Goal: Task Accomplishment & Management: Use online tool/utility

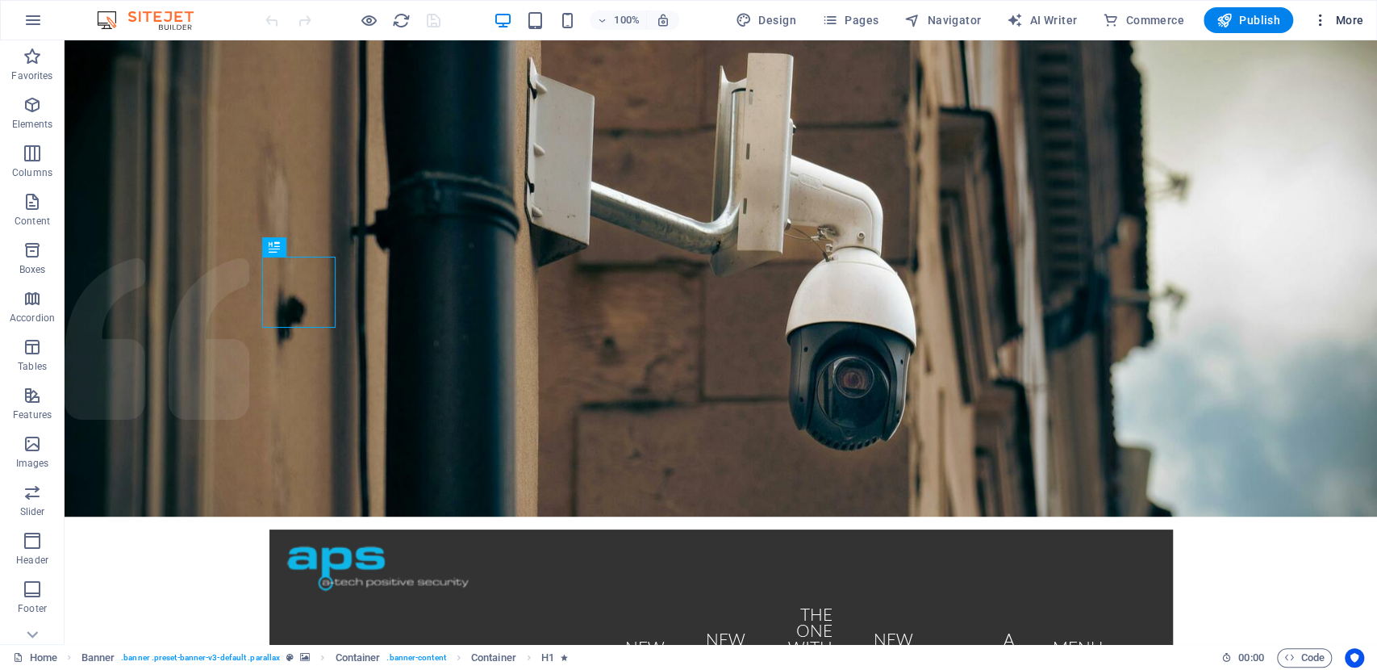
click at [1323, 16] on icon "button" at bounding box center [1321, 20] width 16 height 16
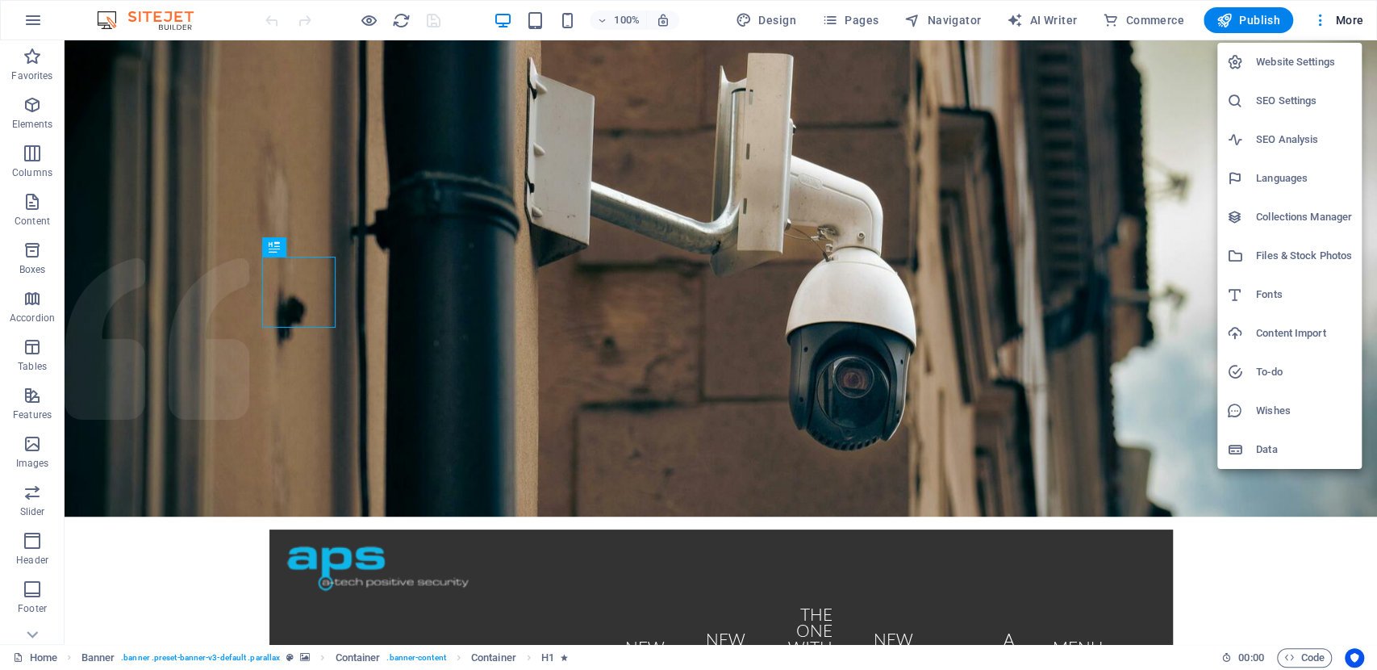
click at [1284, 337] on h6 "Content Import" at bounding box center [1304, 332] width 96 height 19
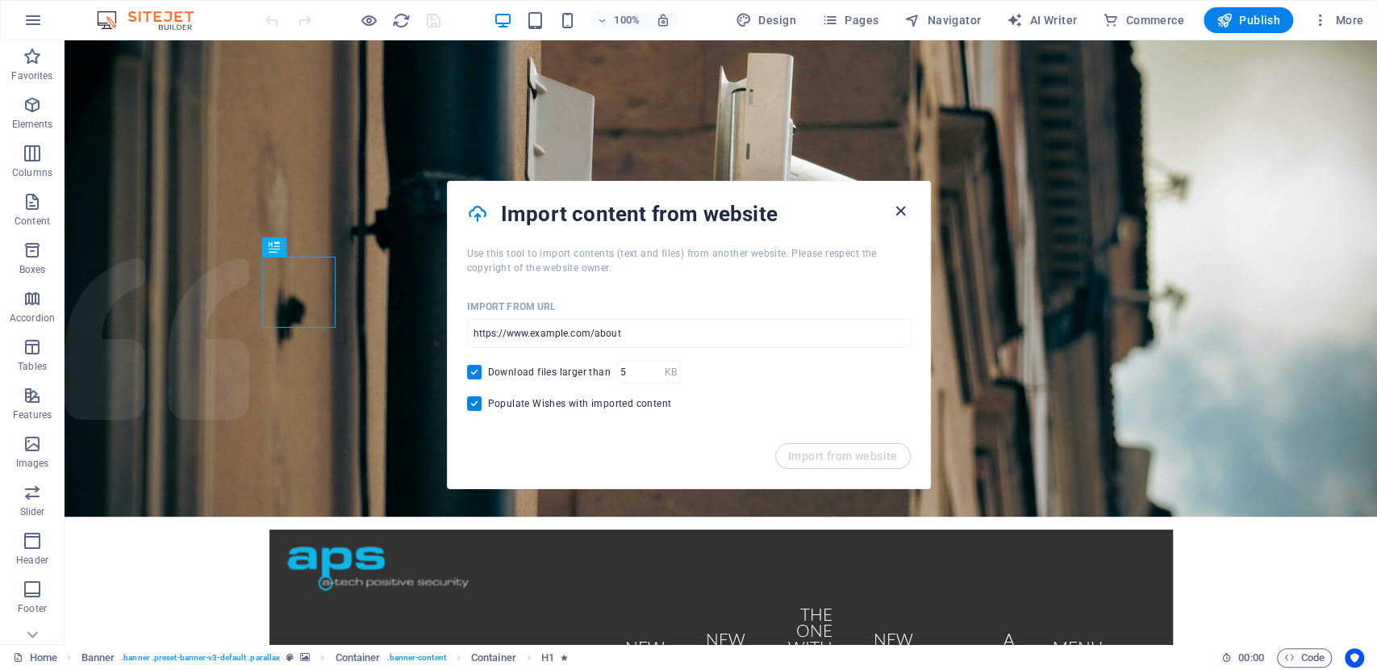
click at [903, 215] on icon "button" at bounding box center [900, 211] width 19 height 19
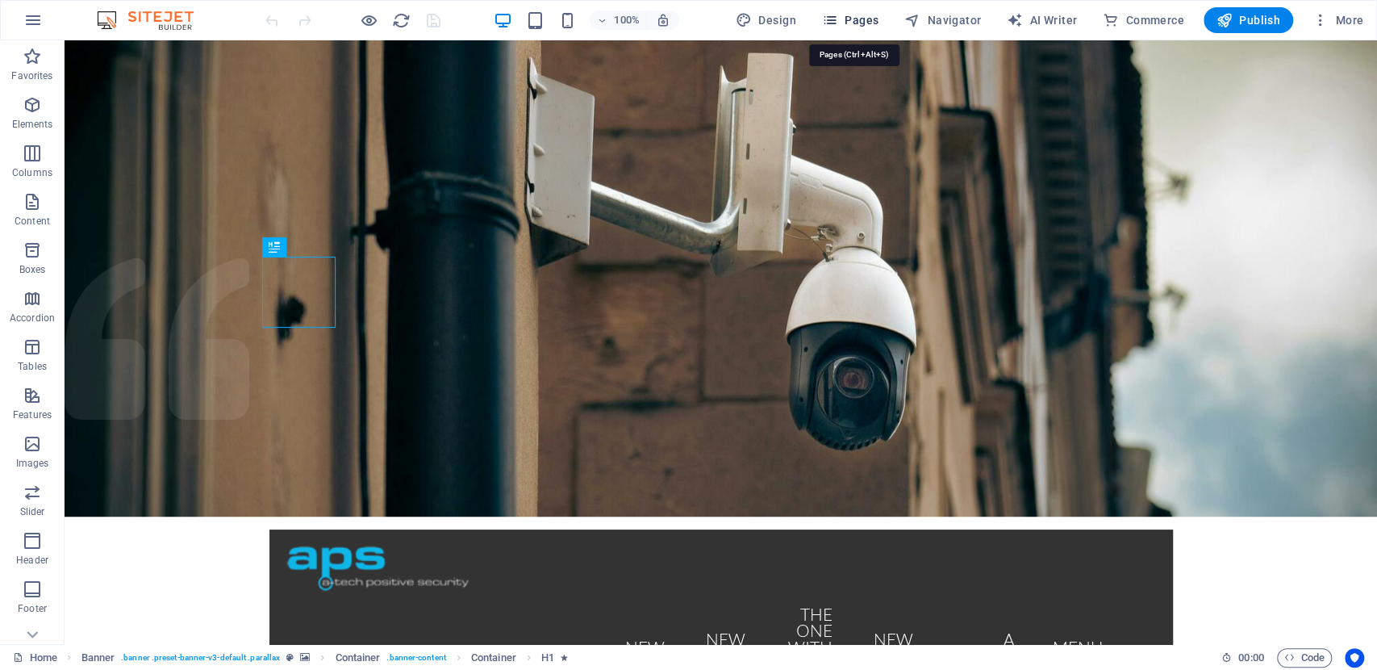
click at [873, 29] on button "Pages" at bounding box center [850, 20] width 69 height 26
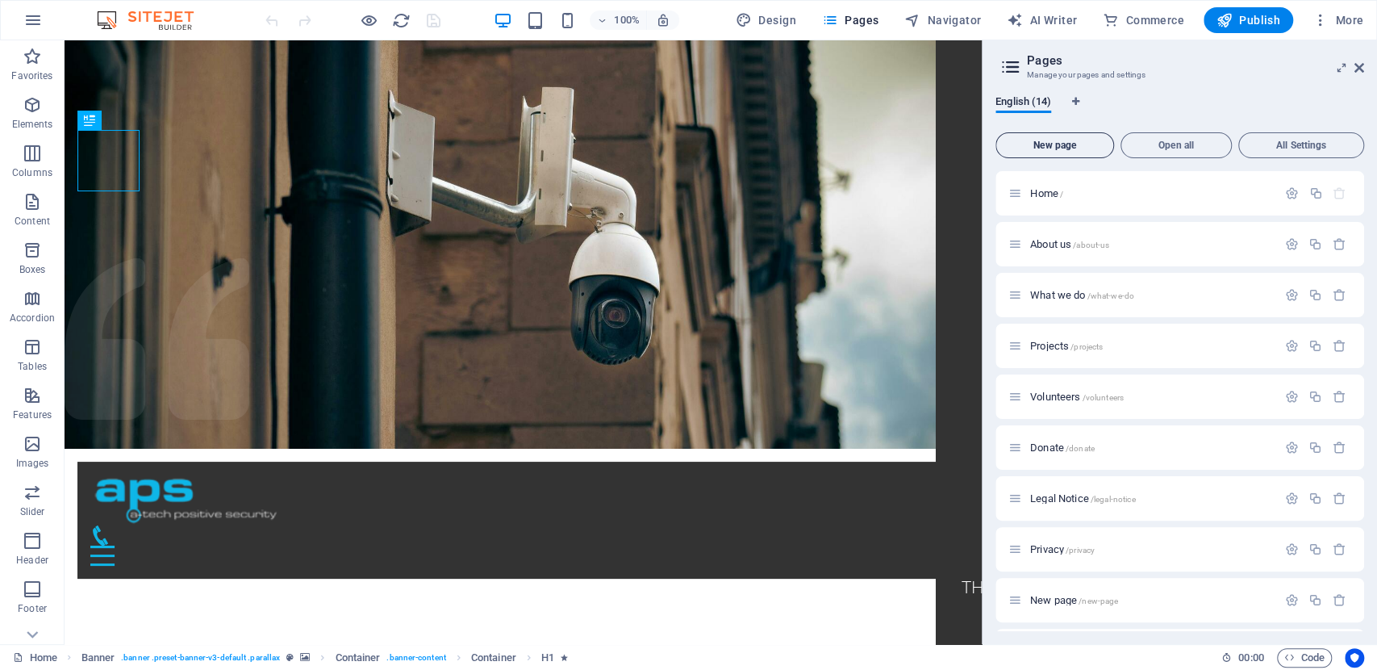
click at [1089, 146] on span "New page" at bounding box center [1055, 145] width 104 height 10
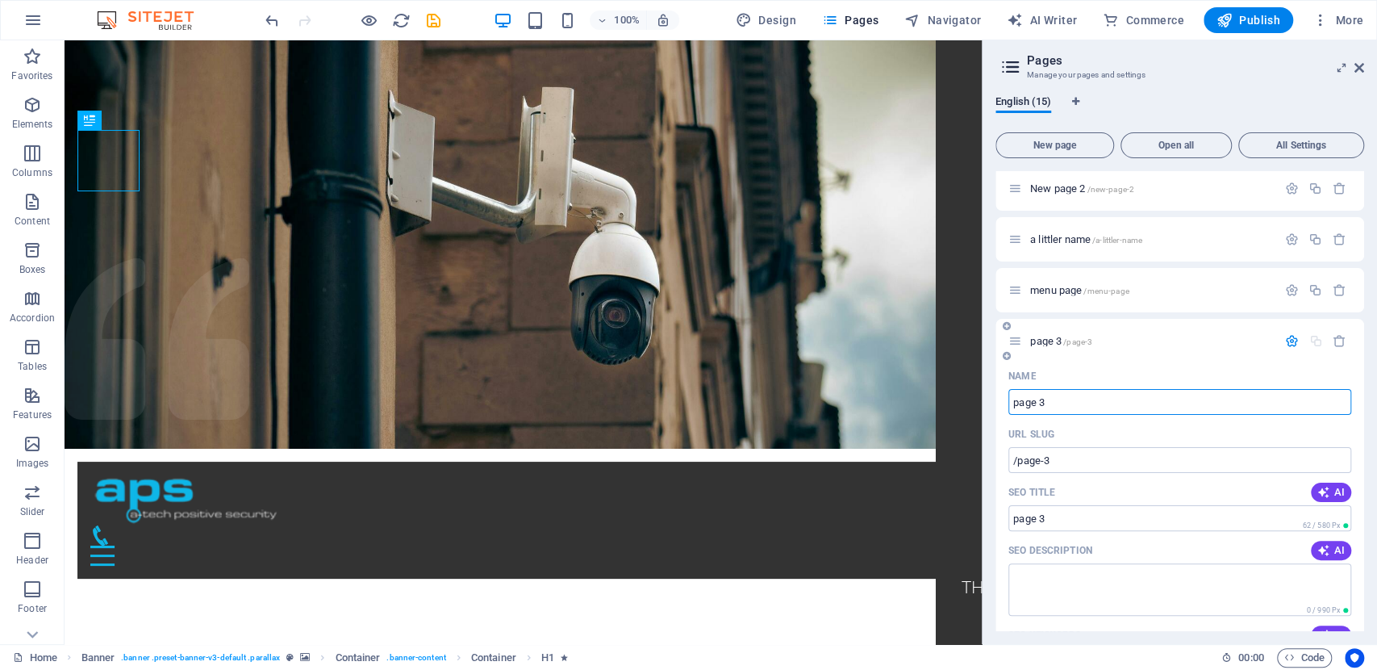
type input "page 3"
type input "/page-3"
type input "page 3"
click at [1361, 69] on icon at bounding box center [1359, 67] width 10 height 13
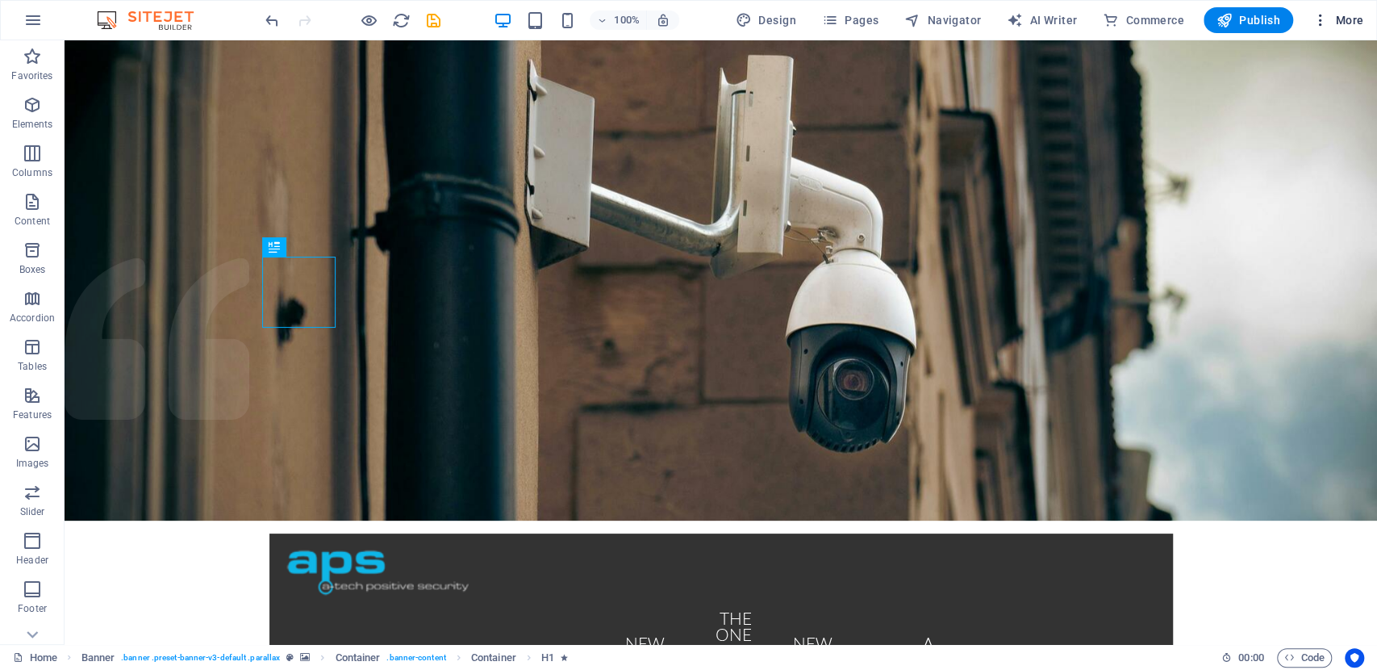
click at [1338, 27] on span "More" at bounding box center [1338, 20] width 51 height 16
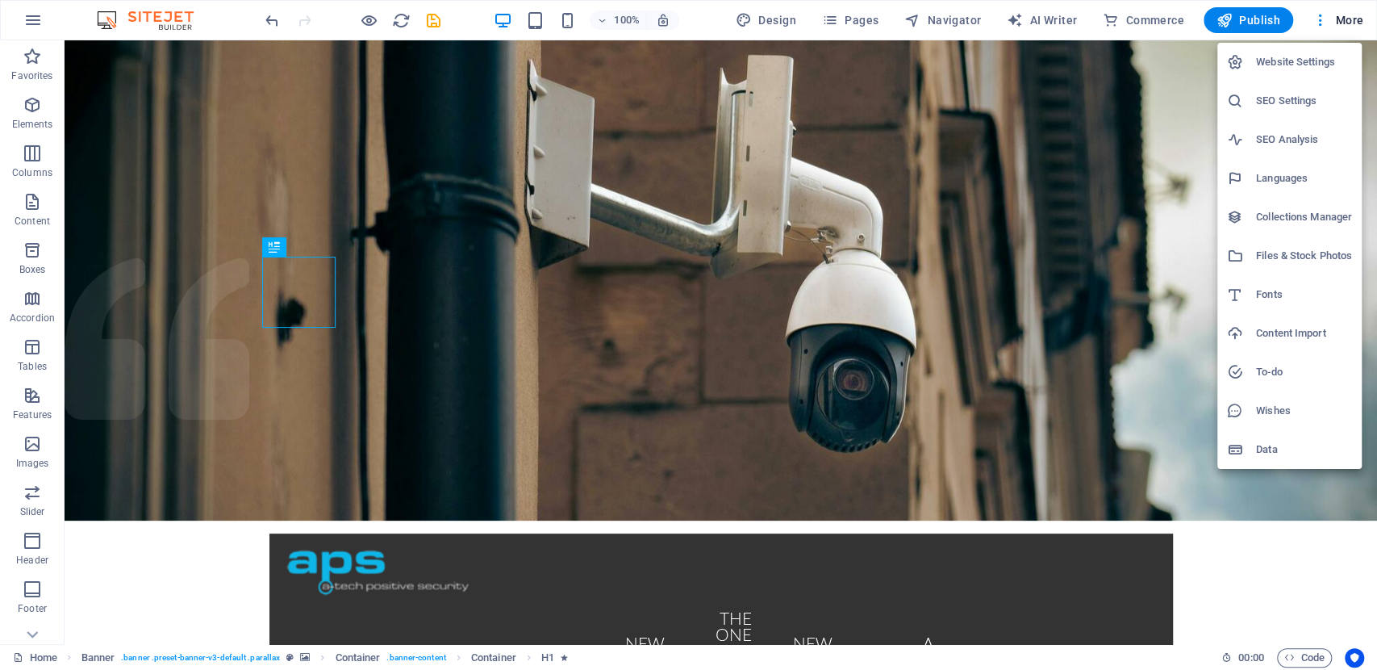
click at [866, 17] on div at bounding box center [688, 335] width 1377 height 670
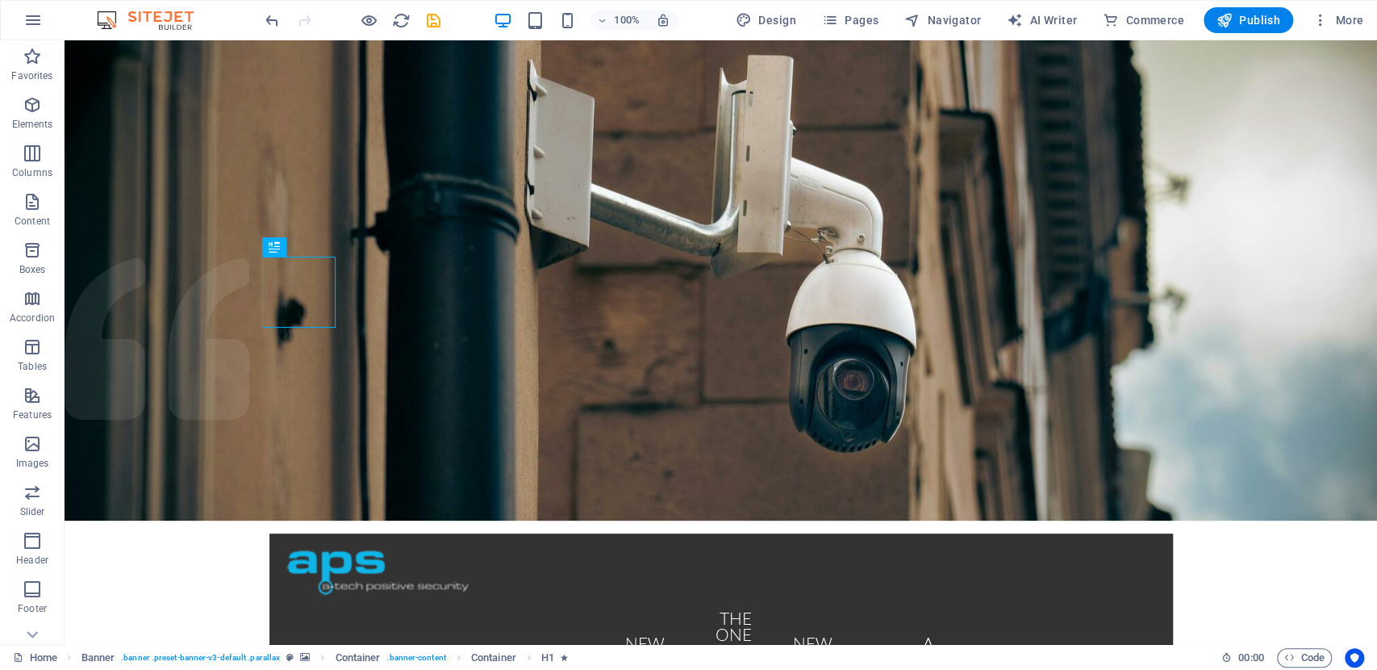
click at [866, 17] on span "Pages" at bounding box center [850, 20] width 56 height 16
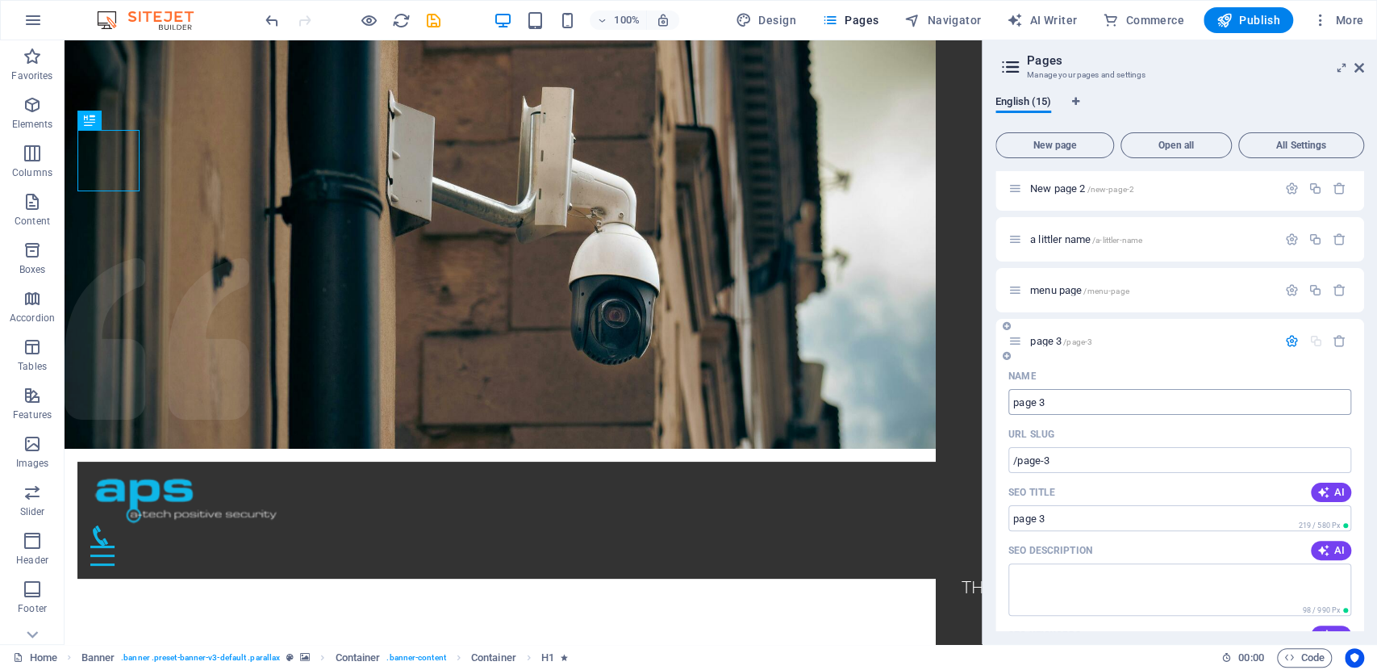
click at [1039, 404] on input "page 3" at bounding box center [1179, 402] width 343 height 26
type input "page3"
type input "/page3"
type input "page3"
click at [1355, 69] on icon at bounding box center [1359, 67] width 10 height 13
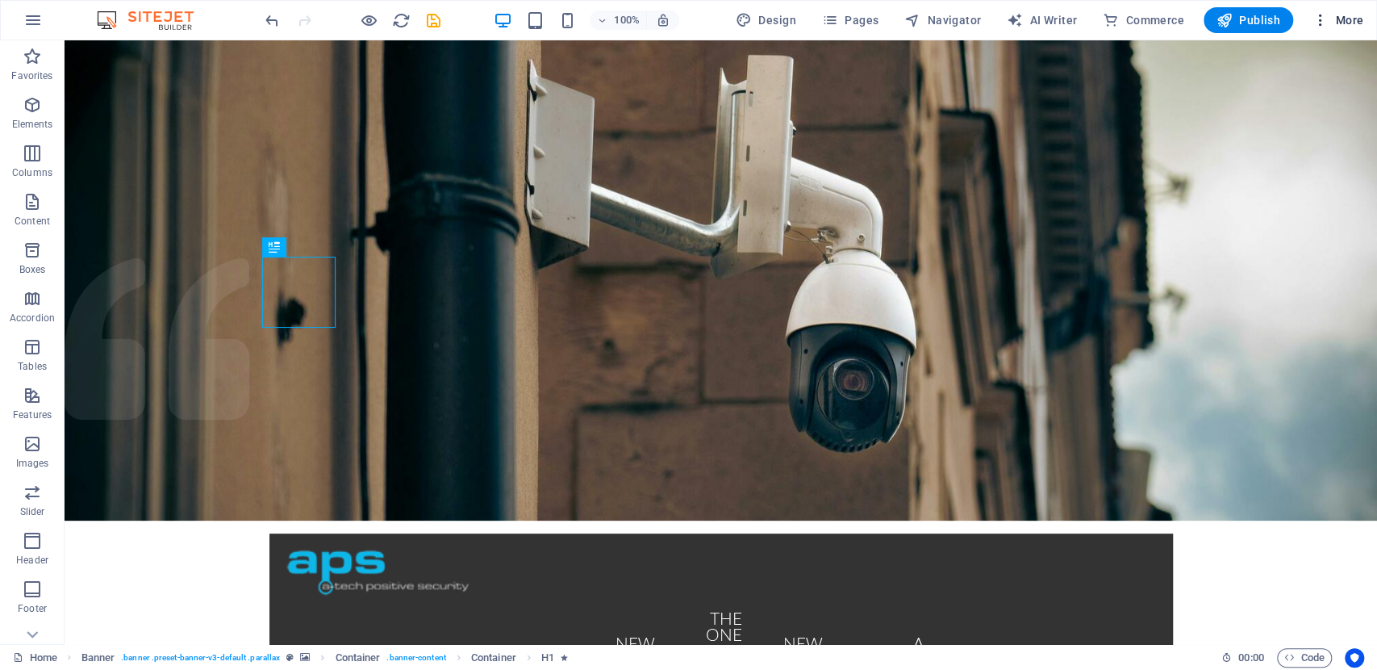
click at [1333, 22] on span "More" at bounding box center [1338, 20] width 51 height 16
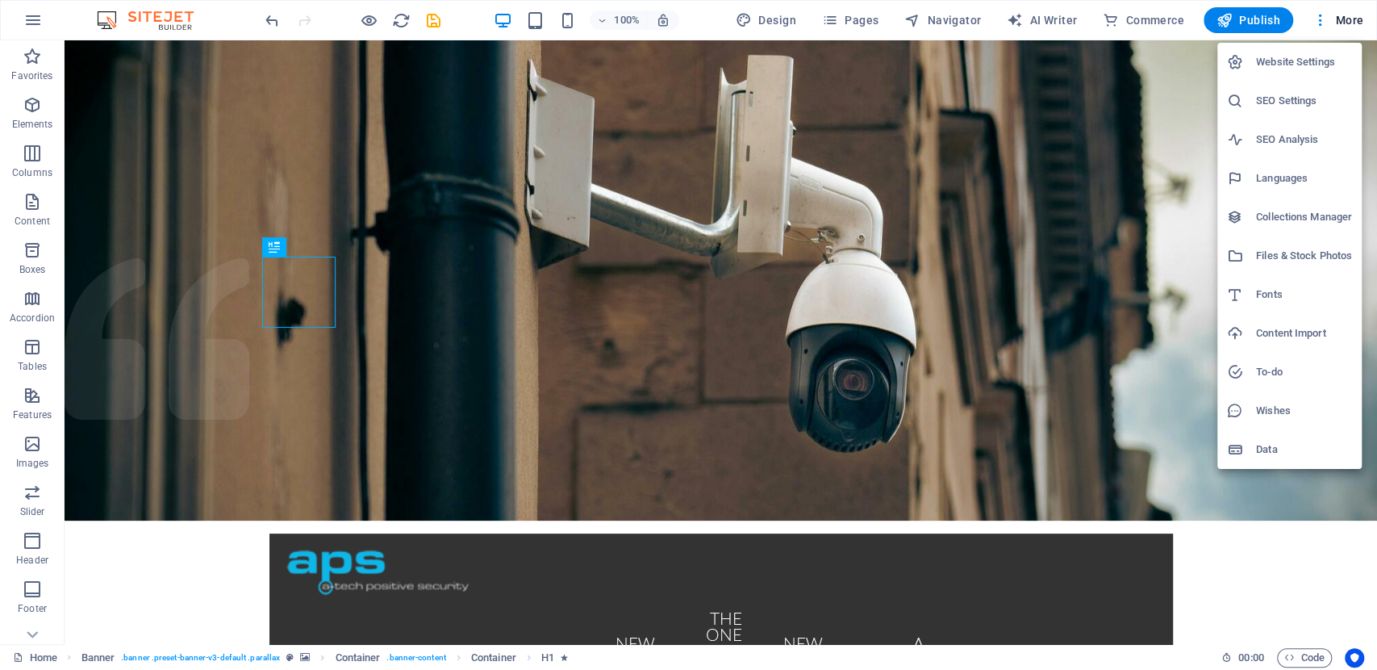
click at [1293, 326] on h6 "Content Import" at bounding box center [1304, 332] width 96 height 19
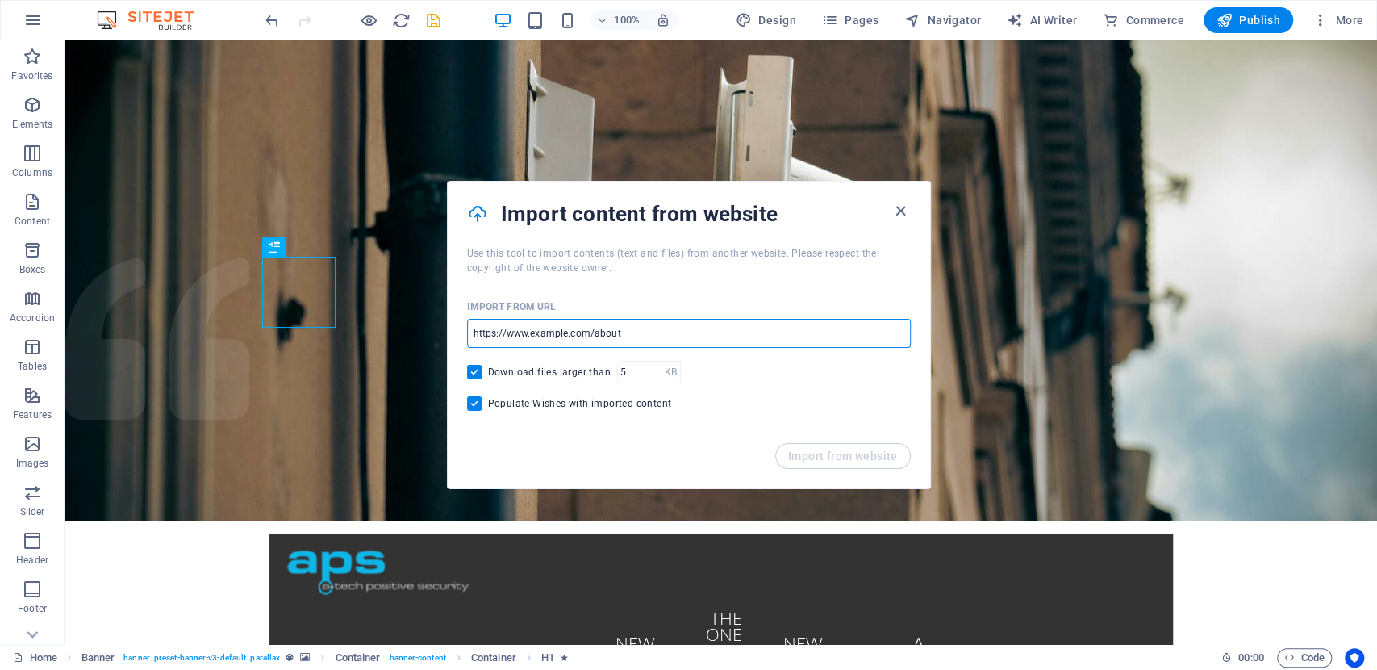
drag, startPoint x: 595, startPoint y: 335, endPoint x: 706, endPoint y: 339, distance: 110.6
click at [702, 337] on input "url" at bounding box center [689, 333] width 444 height 29
click at [706, 339] on input "url" at bounding box center [689, 333] width 444 height 29
click at [697, 342] on input "url" at bounding box center [689, 333] width 444 height 29
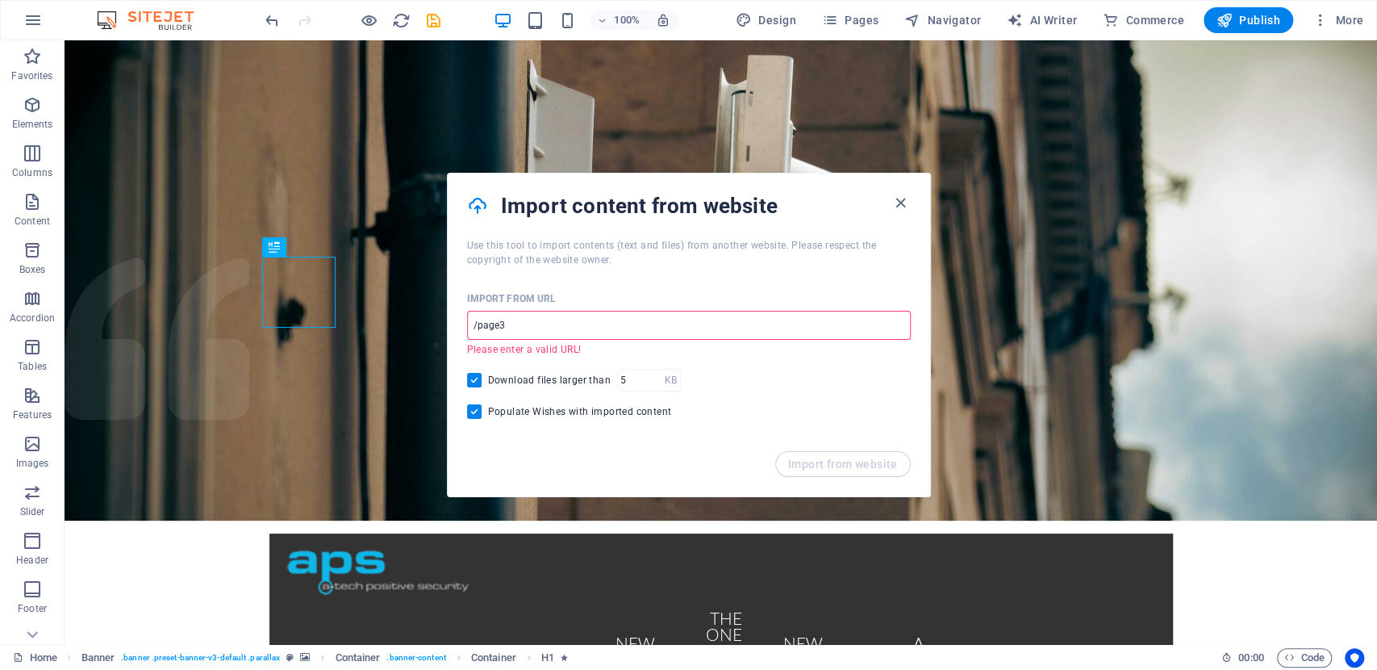
drag, startPoint x: 580, startPoint y: 370, endPoint x: 423, endPoint y: 332, distance: 161.8
click at [517, 324] on input "/page3" at bounding box center [689, 325] width 444 height 29
type input "/"
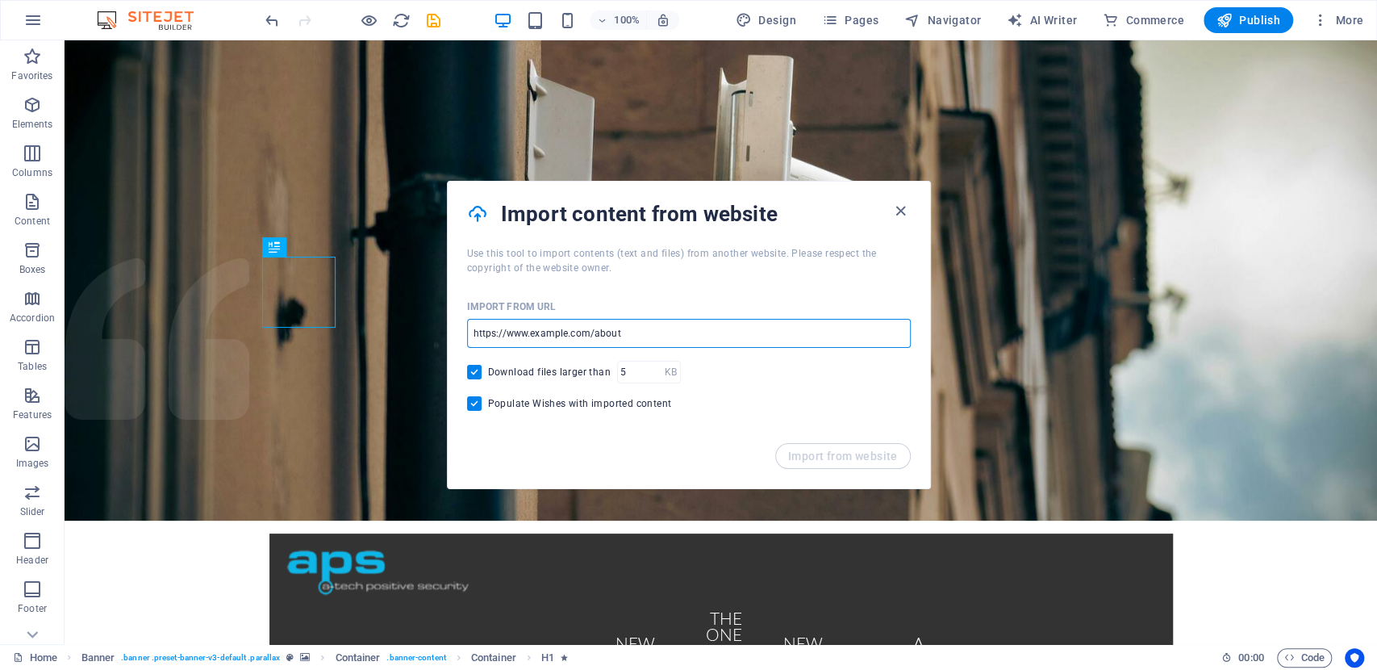
paste input "[URL][DOMAIN_NAME]"
type input "[URL][DOMAIN_NAME]"
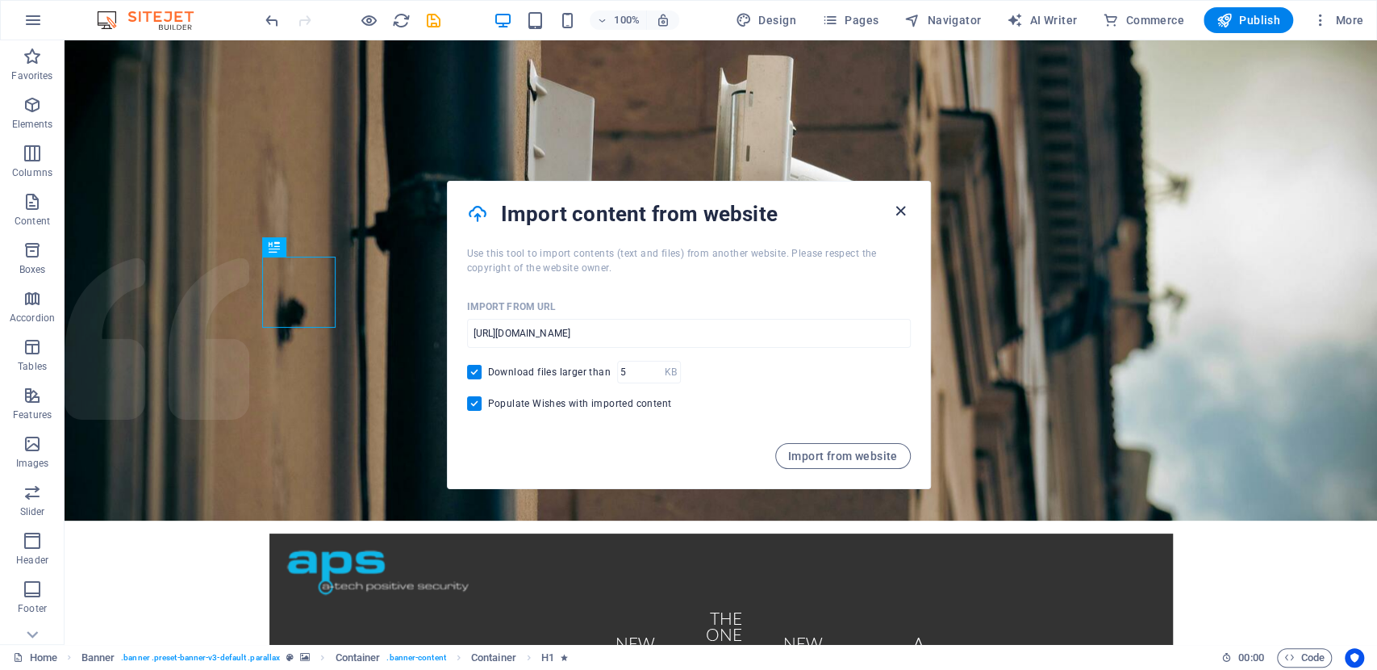
click at [903, 212] on icon "button" at bounding box center [900, 211] width 19 height 19
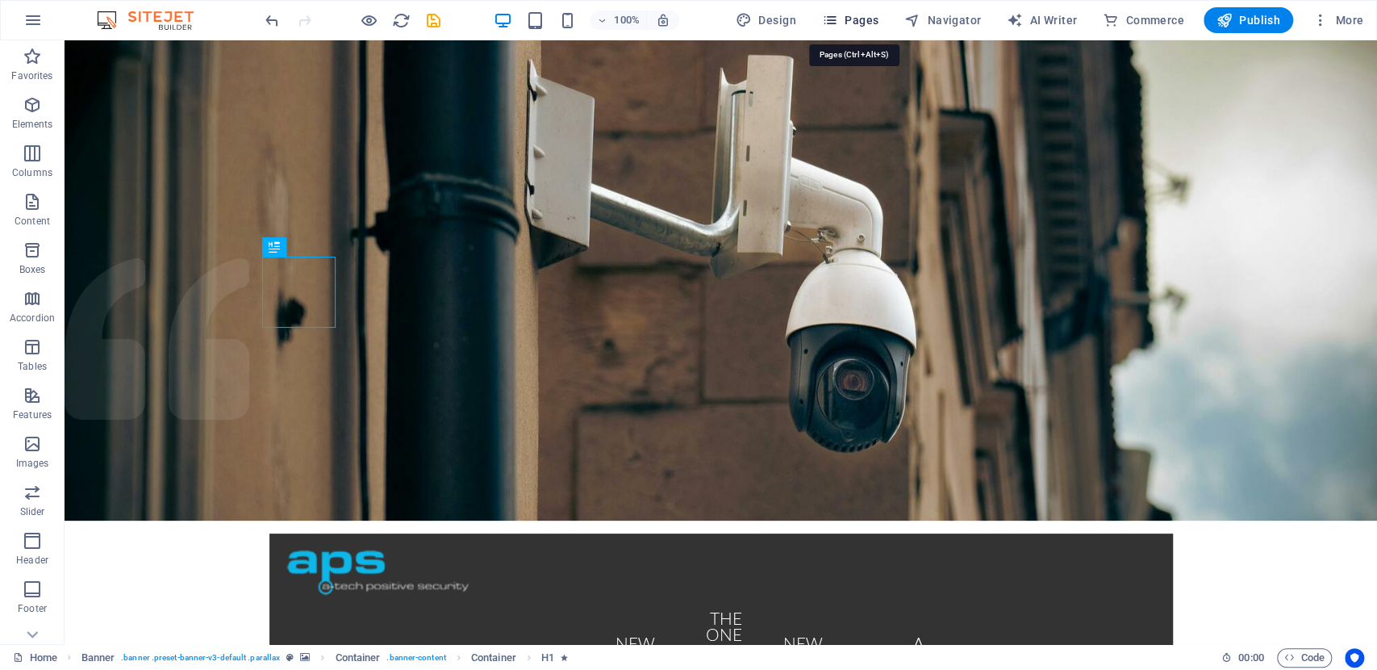
click at [853, 23] on span "Pages" at bounding box center [850, 20] width 56 height 16
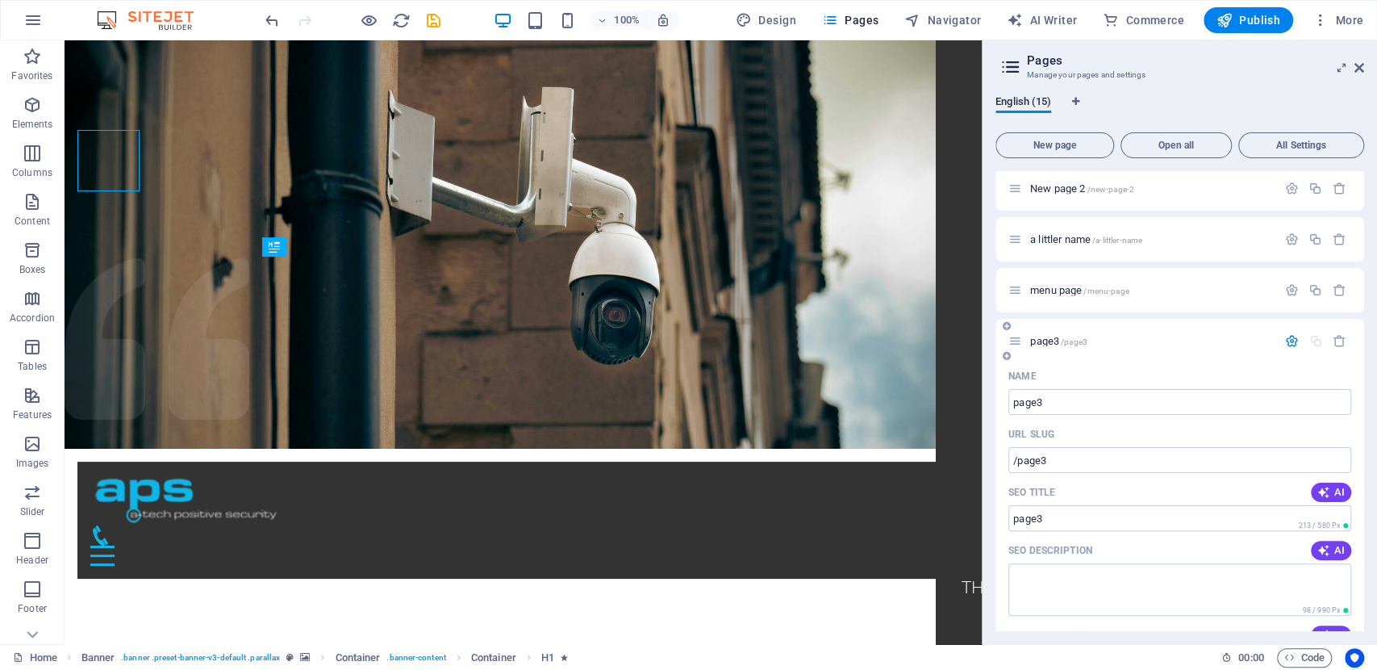
click at [1058, 338] on span "page3 /page3" at bounding box center [1058, 341] width 57 height 12
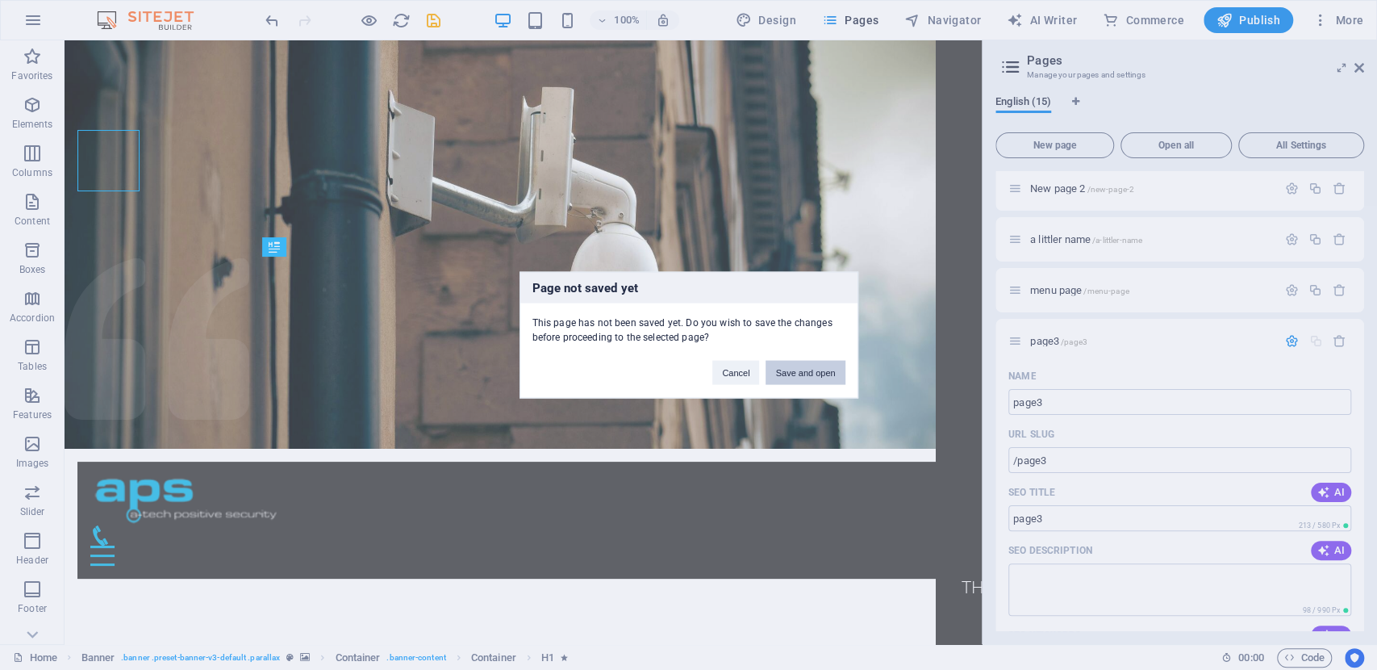
click at [785, 367] on button "Save and open" at bounding box center [805, 373] width 79 height 24
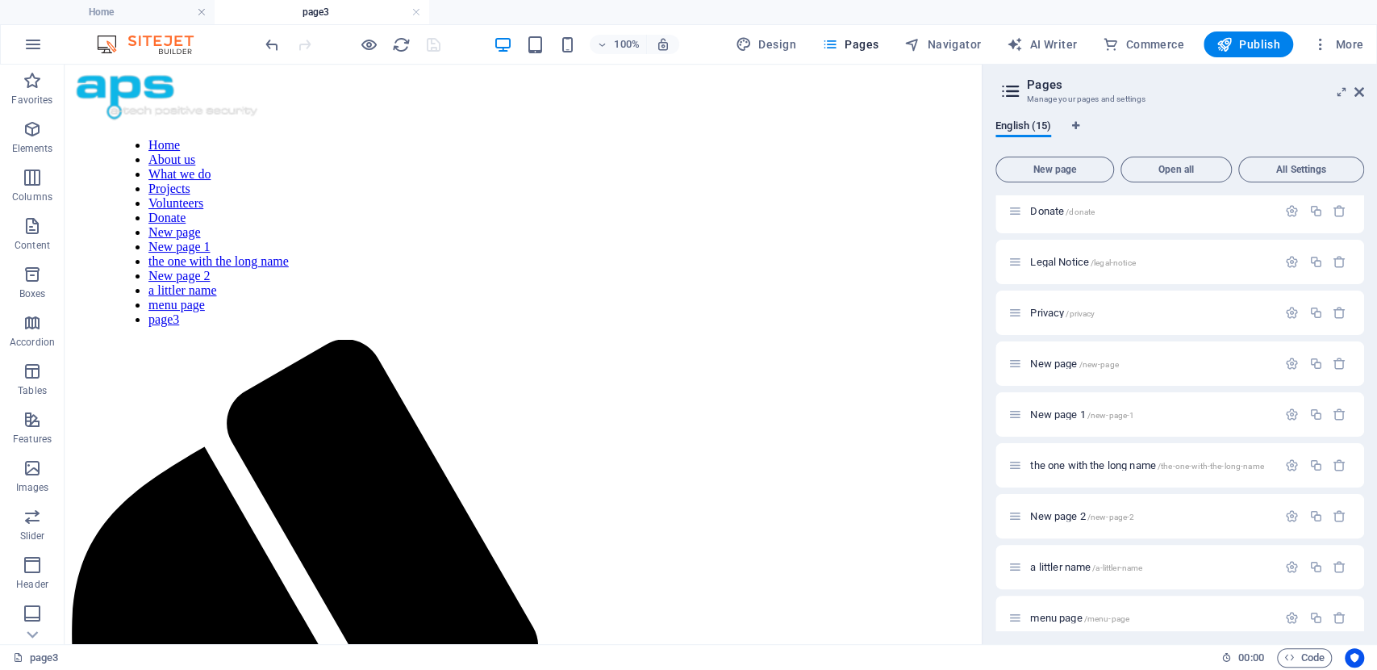
scroll to position [0, 0]
click at [1338, 45] on span "More" at bounding box center [1338, 44] width 51 height 16
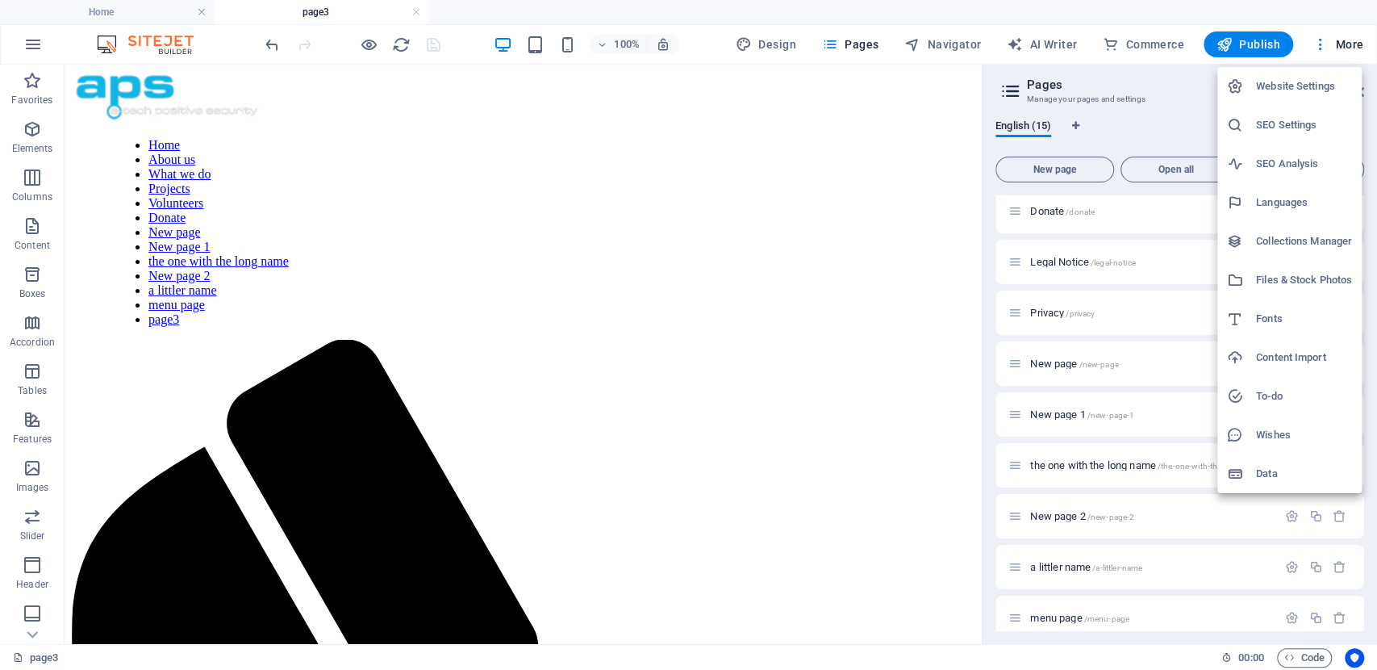
click at [1273, 357] on h6 "Content Import" at bounding box center [1304, 357] width 96 height 19
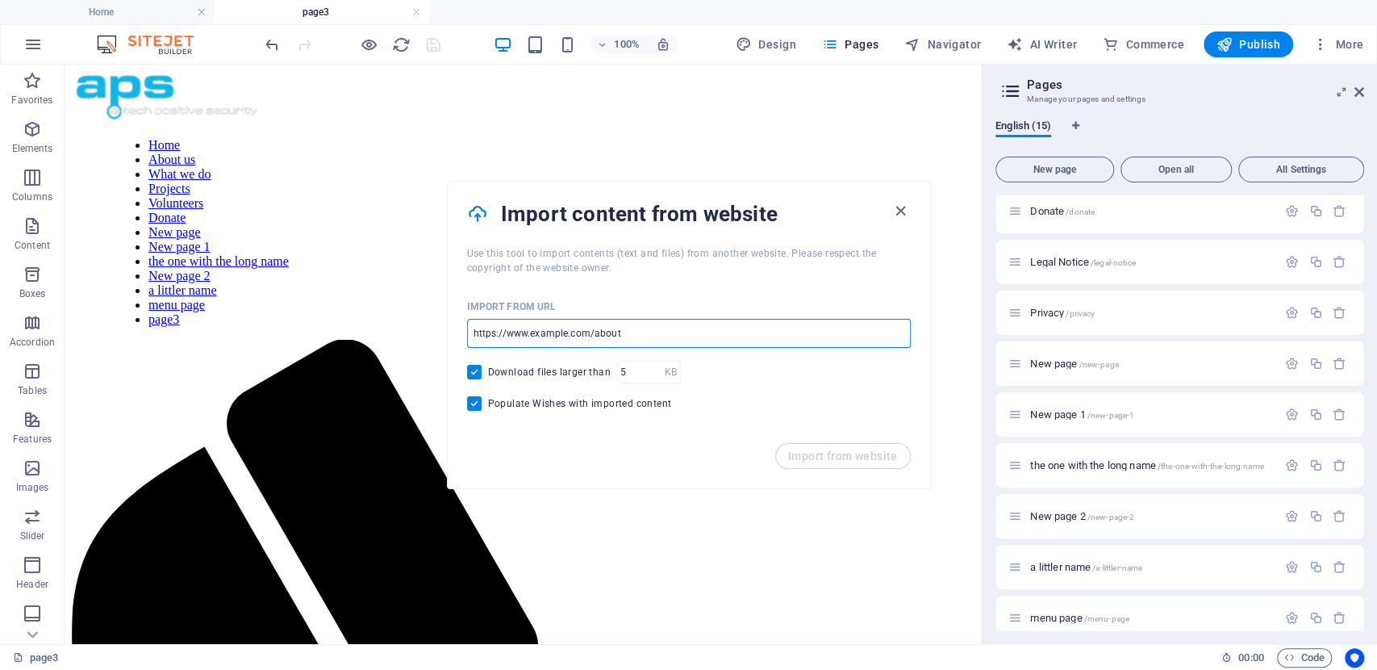
drag, startPoint x: 707, startPoint y: 396, endPoint x: 188, endPoint y: 411, distance: 518.9
drag, startPoint x: 621, startPoint y: 330, endPoint x: 465, endPoint y: 342, distance: 156.2
click at [467, 342] on input "url" at bounding box center [689, 333] width 444 height 29
paste input "[URL][DOMAIN_NAME]"
type input "[URL][DOMAIN_NAME]"
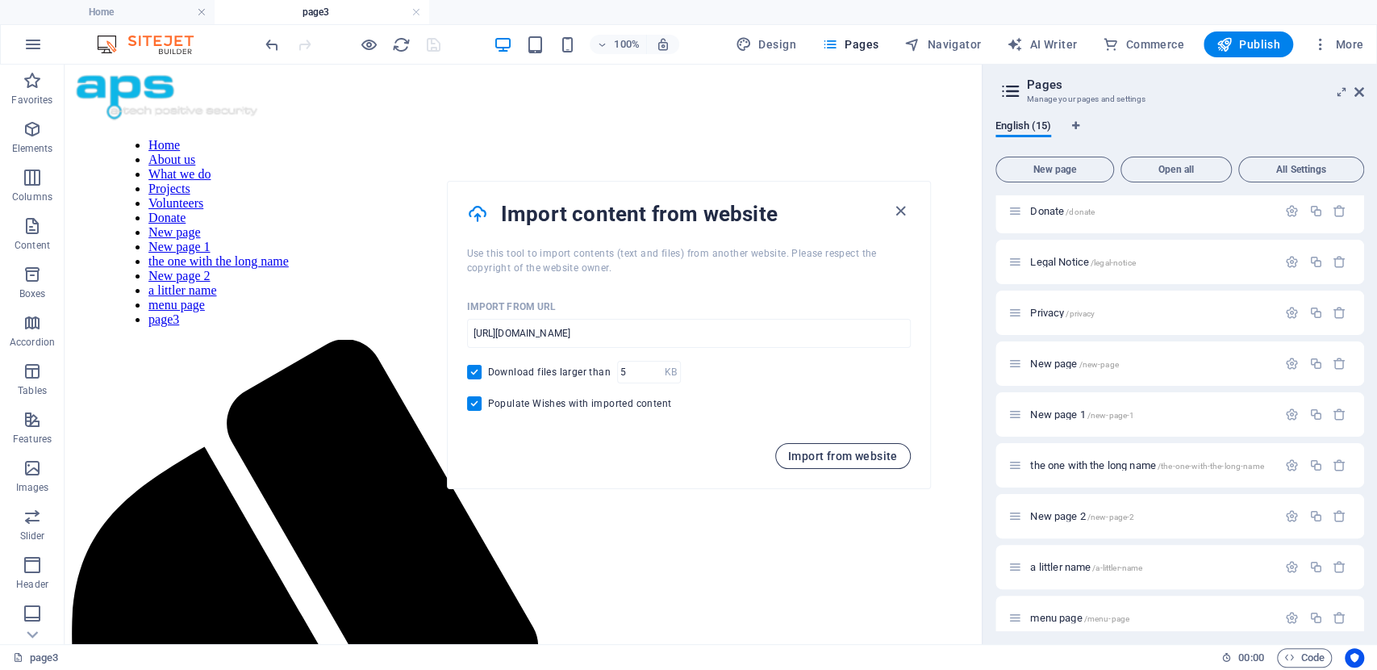
click at [815, 458] on span "Import from website" at bounding box center [843, 455] width 110 height 13
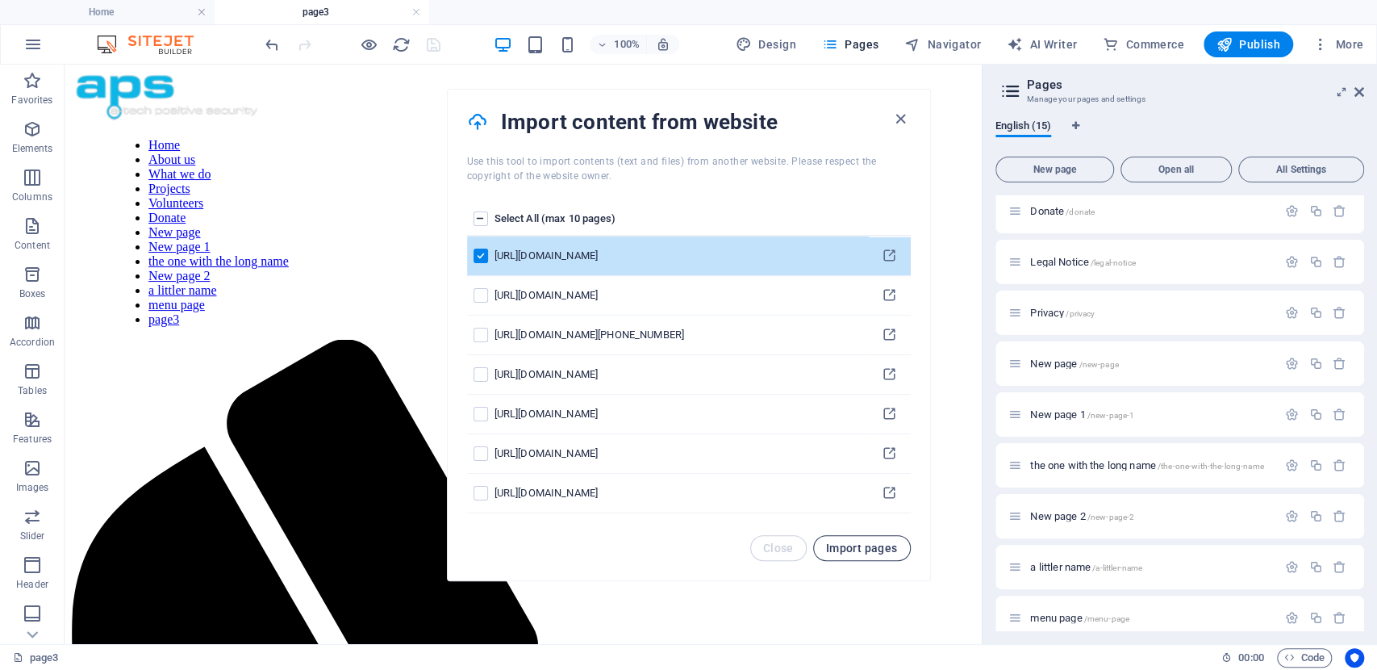
click at [838, 541] on span "Import pages" at bounding box center [862, 547] width 72 height 13
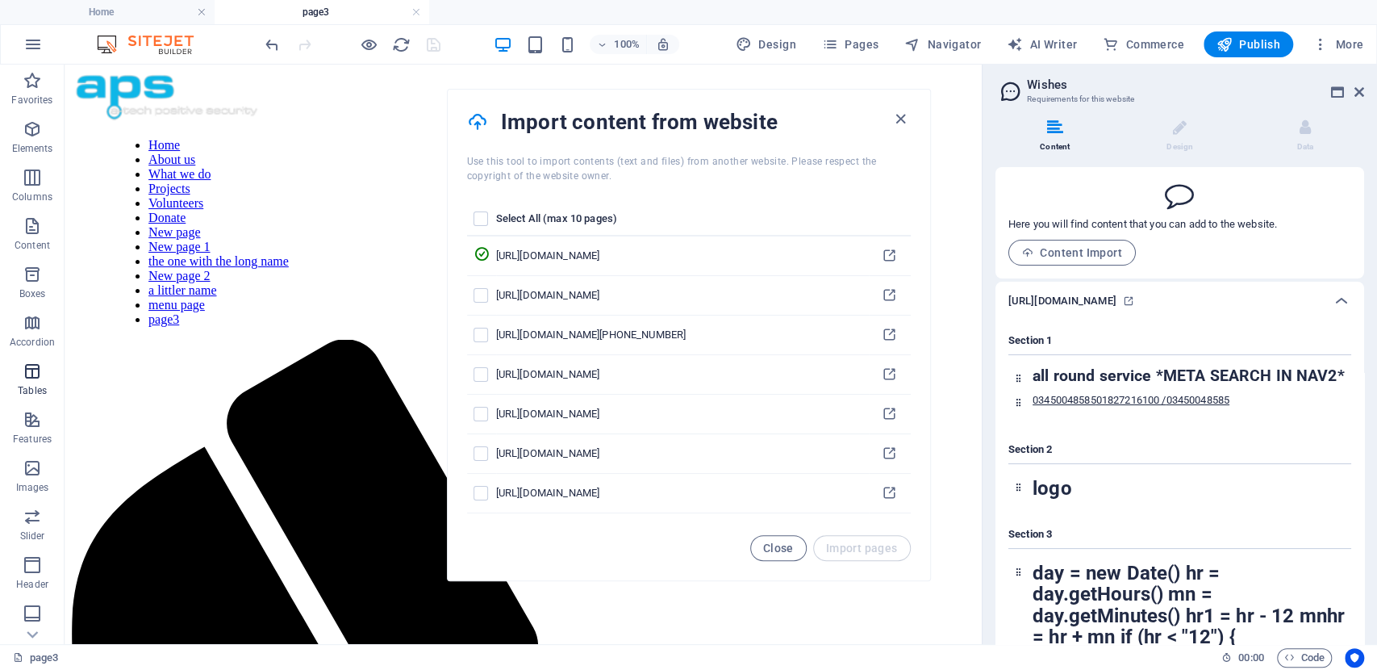
scroll to position [174, 0]
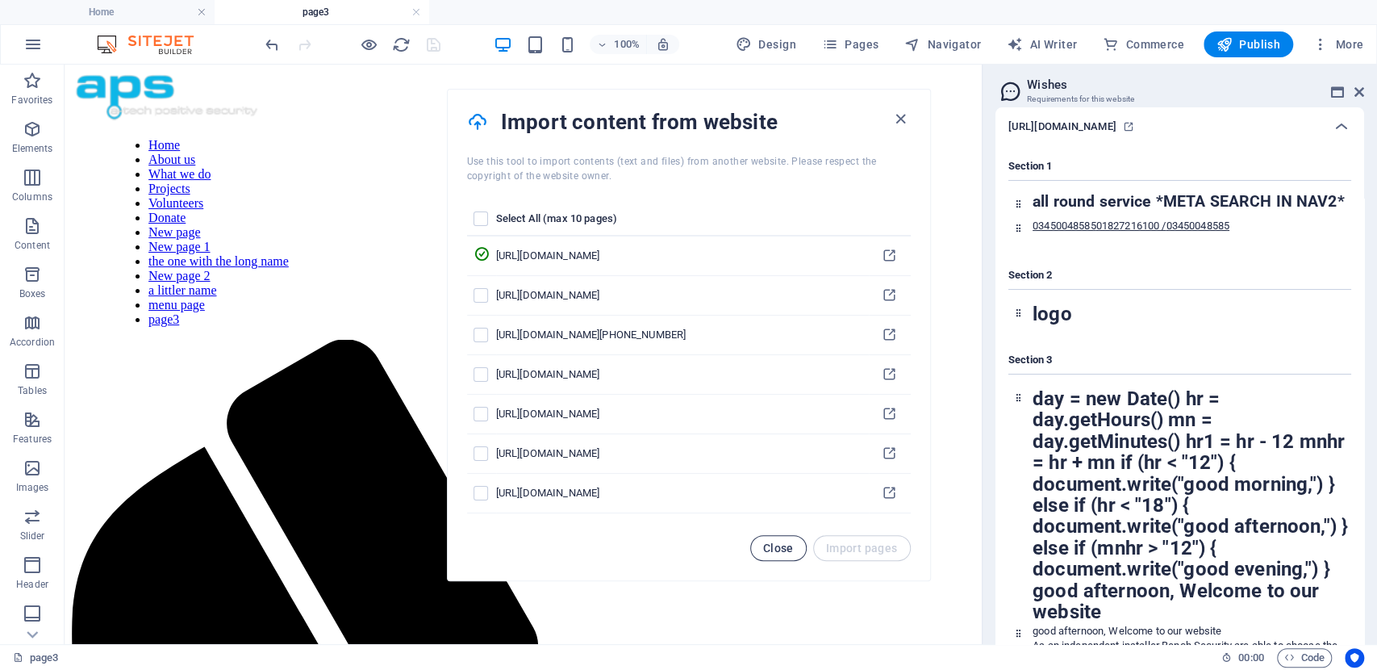
click at [773, 548] on span "Close" at bounding box center [778, 547] width 31 height 13
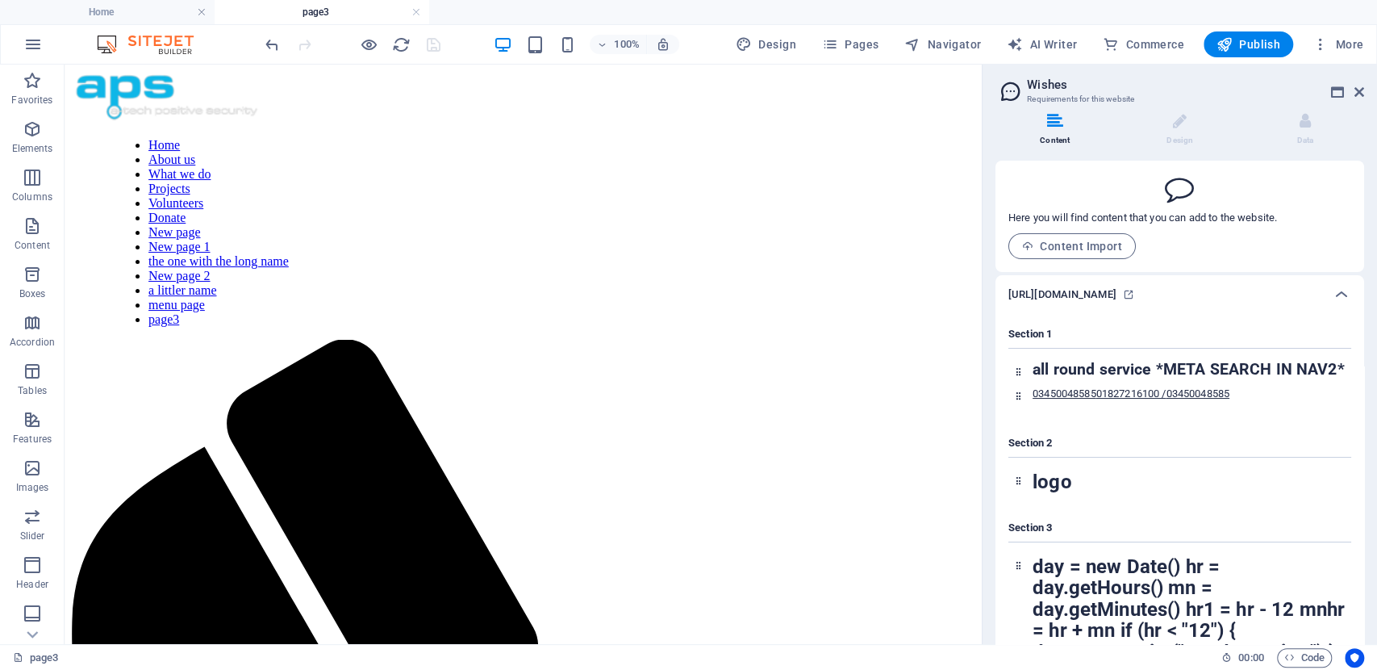
scroll to position [0, 0]
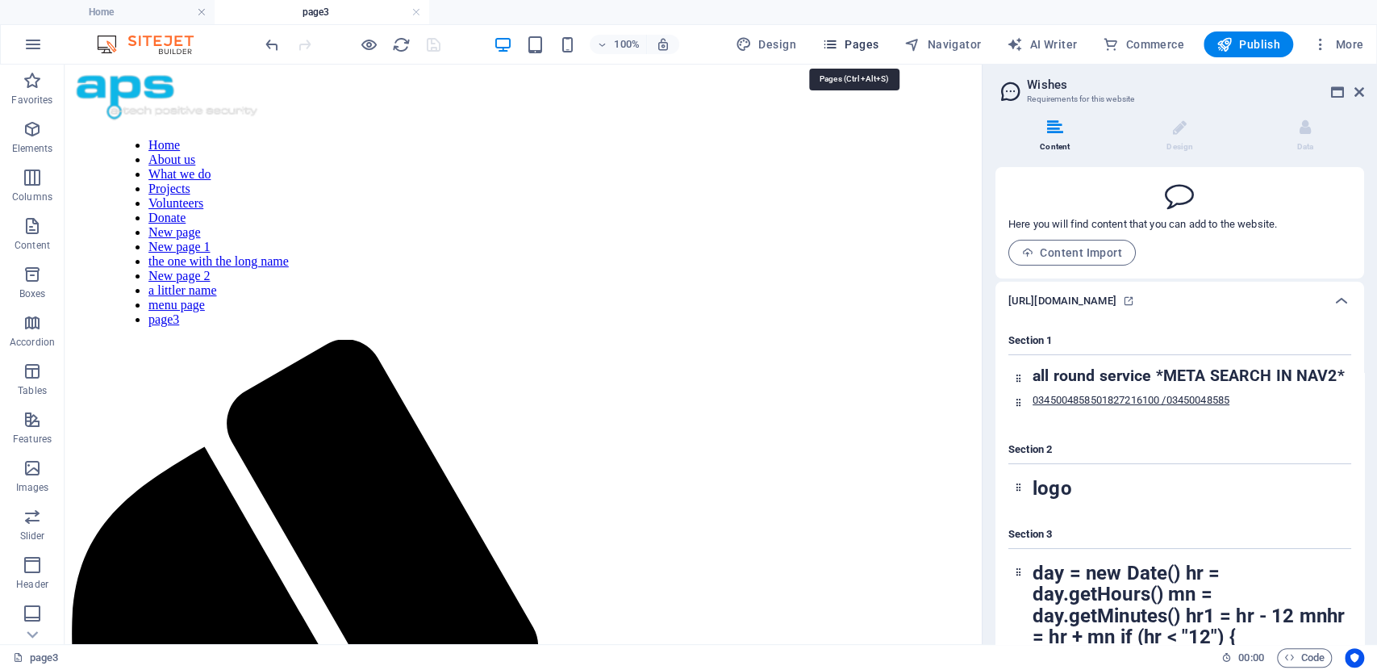
click at [871, 47] on span "Pages" at bounding box center [850, 44] width 56 height 16
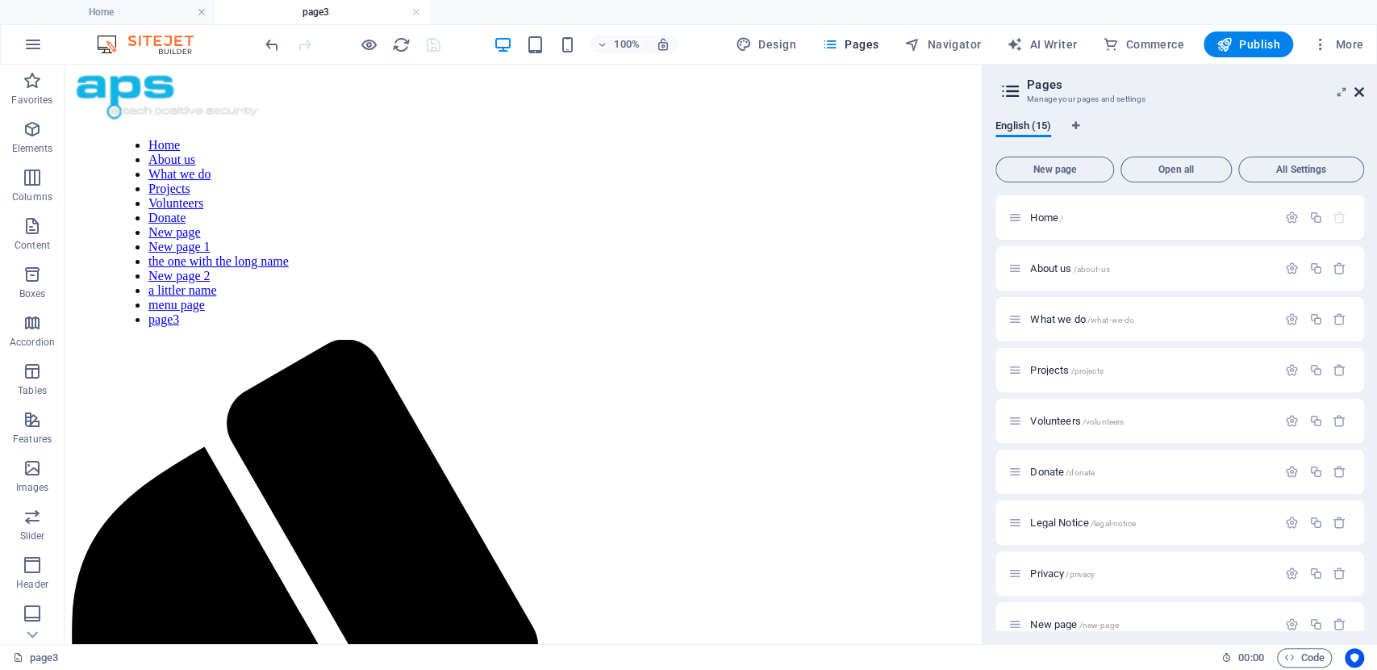
click at [1358, 94] on icon at bounding box center [1359, 92] width 10 height 13
